Goal: Task Accomplishment & Management: Manage account settings

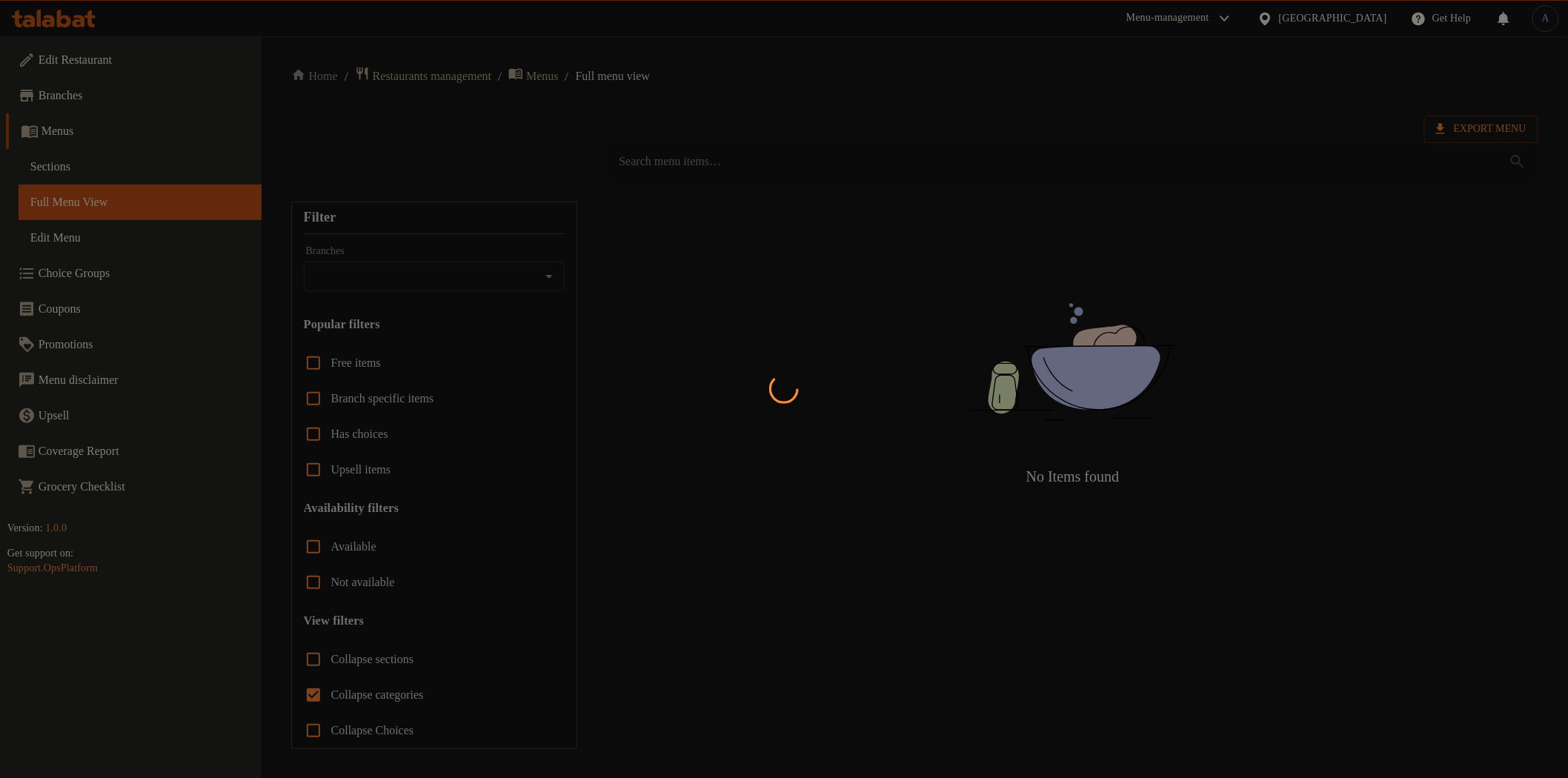
click at [730, 109] on div at bounding box center [784, 389] width 1568 height 778
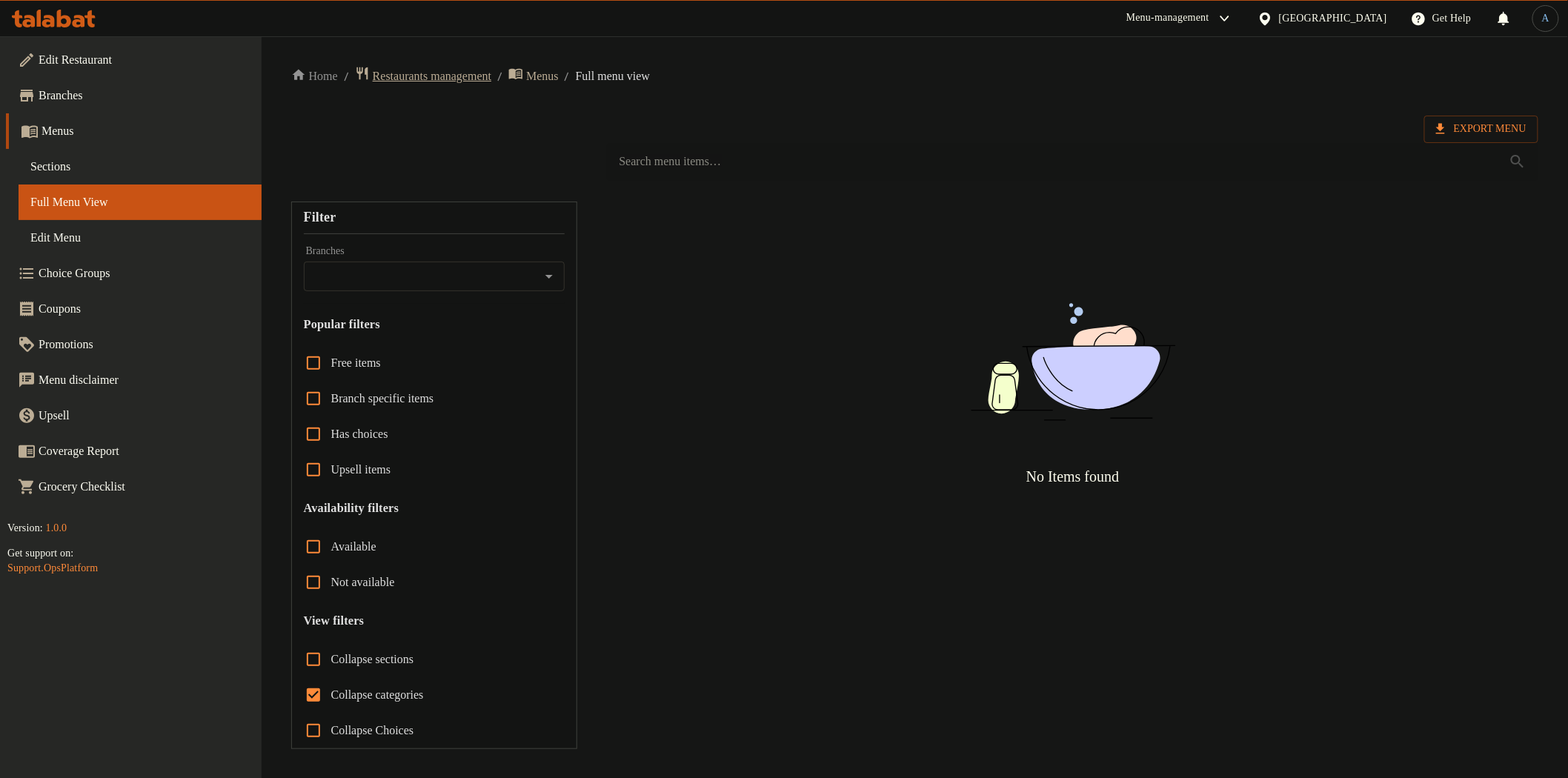
click at [469, 73] on span "Restaurants management" at bounding box center [431, 77] width 118 height 18
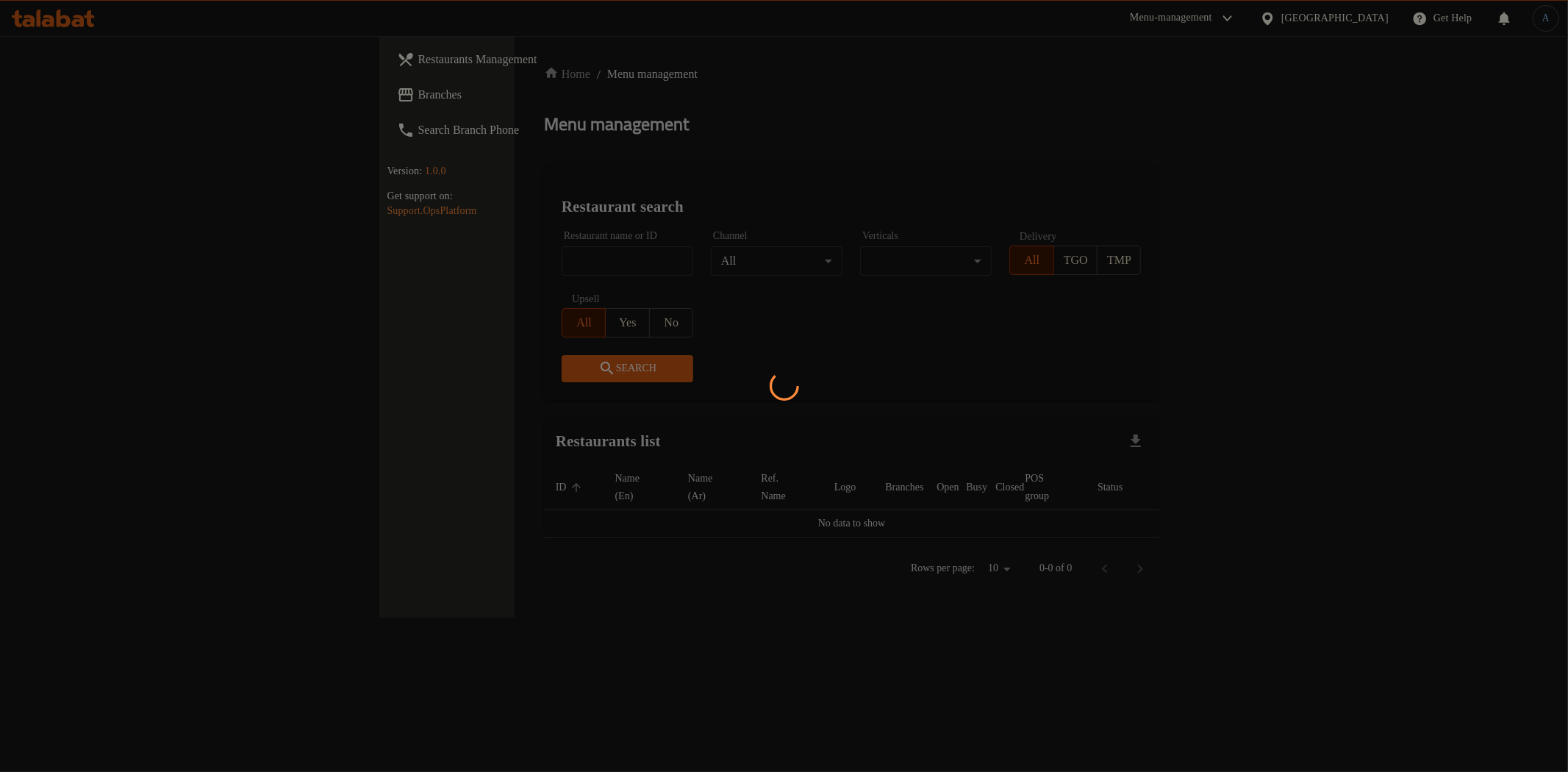
click at [1349, 22] on div at bounding box center [784, 386] width 1568 height 772
click at [978, 148] on div at bounding box center [784, 386] width 1568 height 772
click at [905, 179] on div at bounding box center [784, 386] width 1568 height 772
click at [907, 165] on div at bounding box center [784, 386] width 1568 height 772
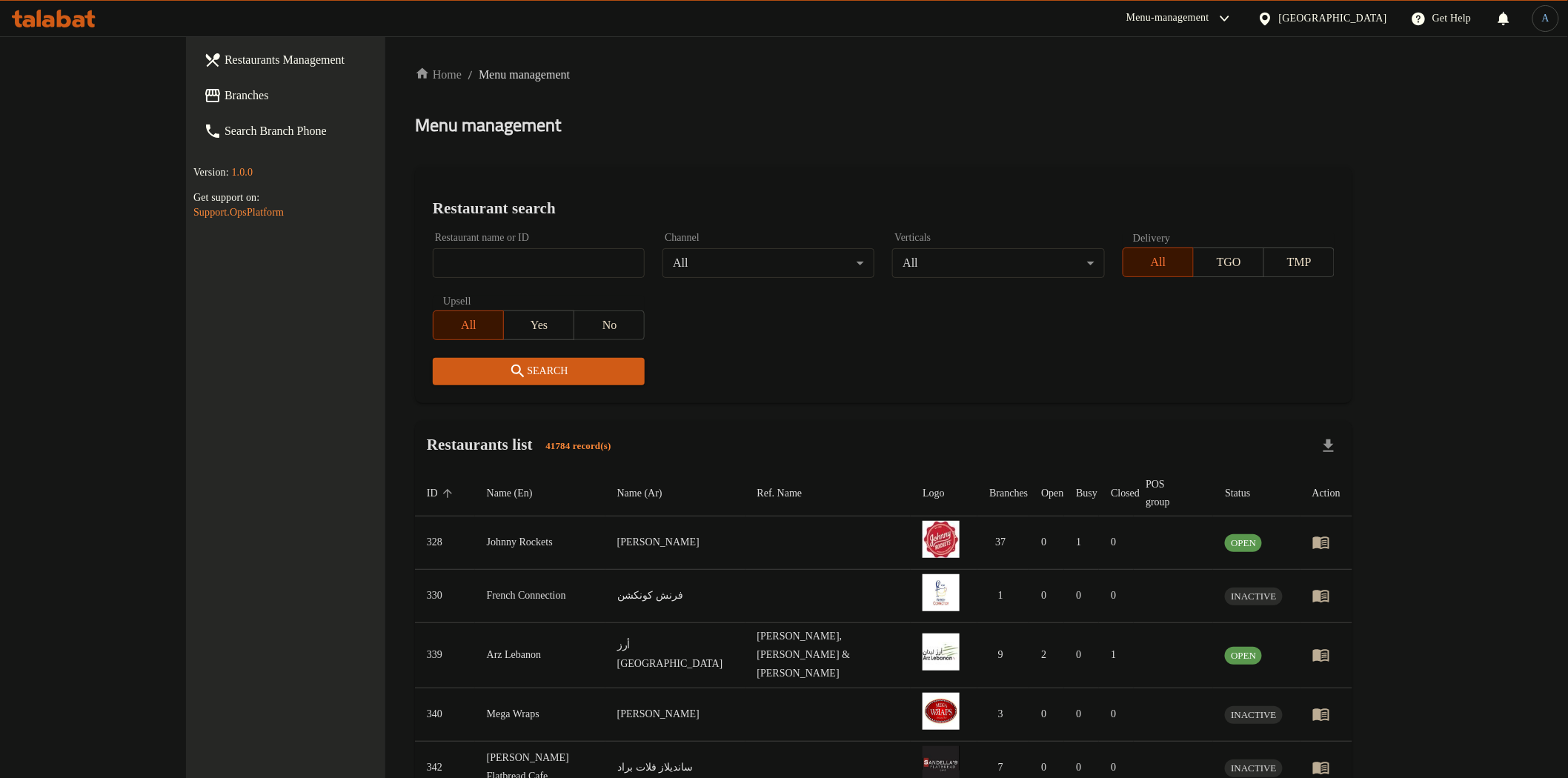
click at [1130, 353] on div "Search" at bounding box center [883, 372] width 920 height 45
click at [1337, 22] on div "[GEOGRAPHIC_DATA]" at bounding box center [1333, 19] width 108 height 16
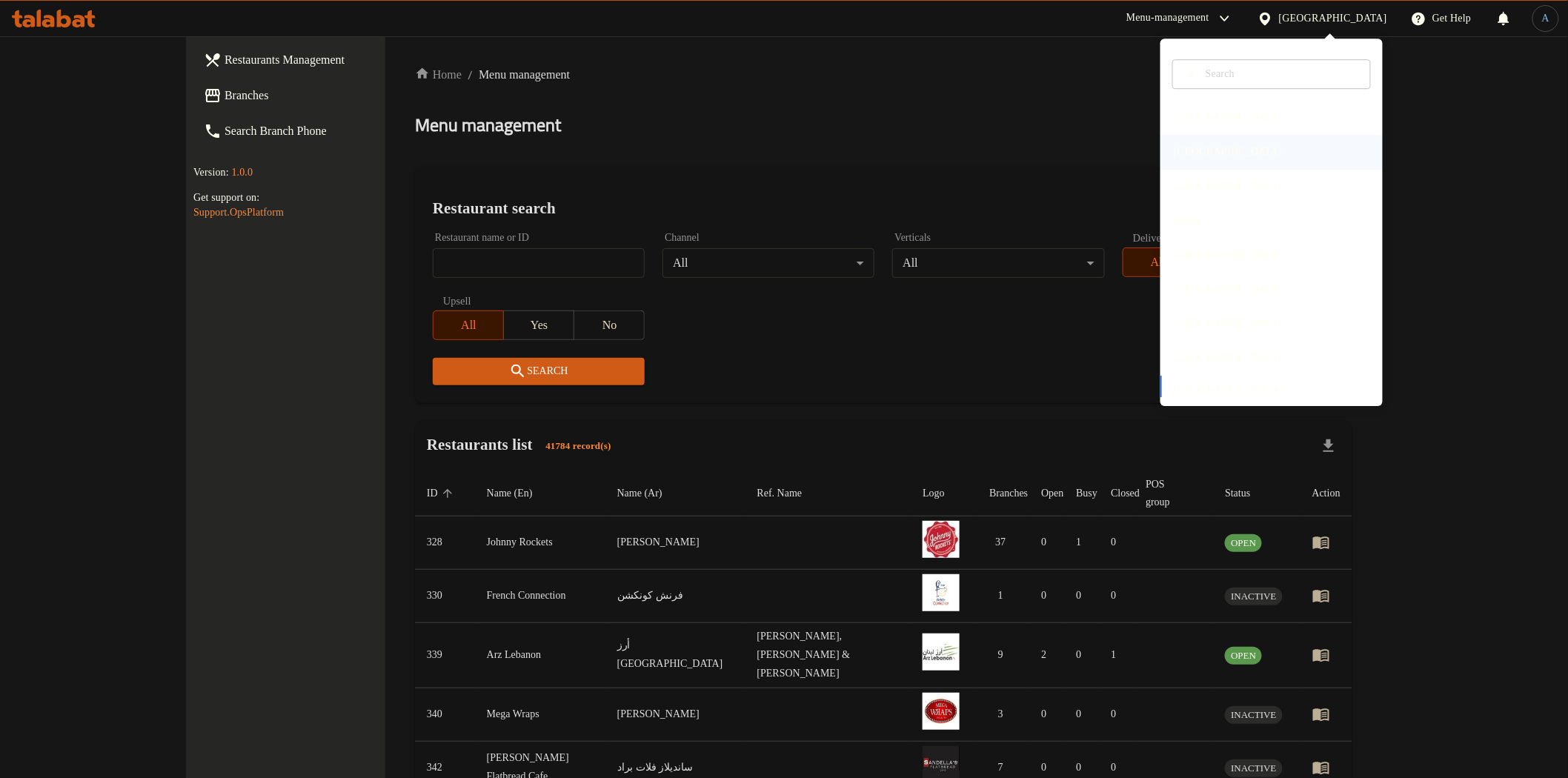
click at [1199, 150] on div "[GEOGRAPHIC_DATA]" at bounding box center [1228, 153] width 132 height 34
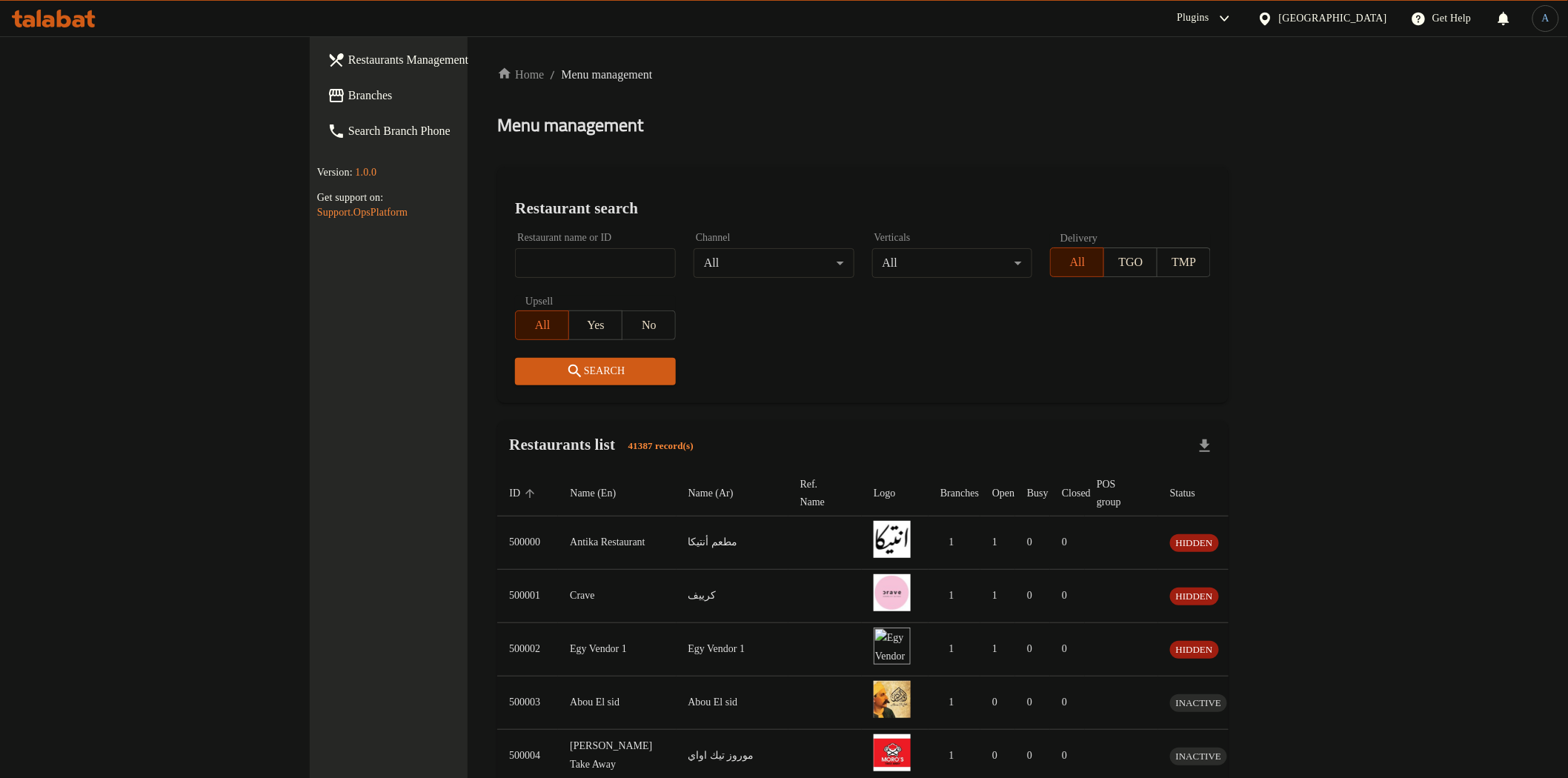
click at [329, 91] on icon at bounding box center [337, 95] width 15 height 13
